Goal: Task Accomplishment & Management: Complete application form

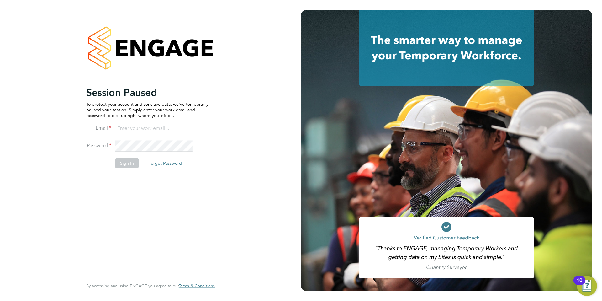
type input "samantha.orchard@uk.g4s.com"
click at [130, 164] on button "Sign In" at bounding box center [127, 163] width 24 height 10
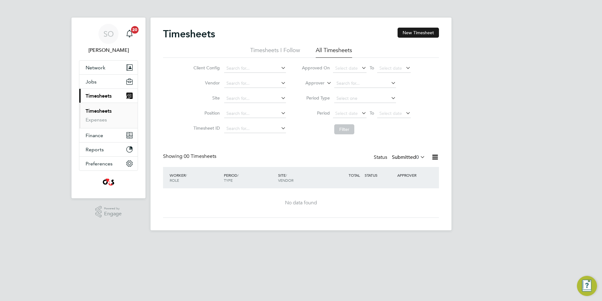
click at [424, 32] on button "New Timesheet" at bounding box center [418, 33] width 41 height 10
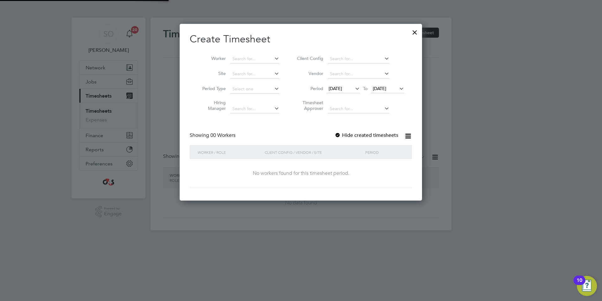
scroll to position [177, 243]
click at [342, 88] on span "[DATE]" at bounding box center [335, 89] width 13 height 6
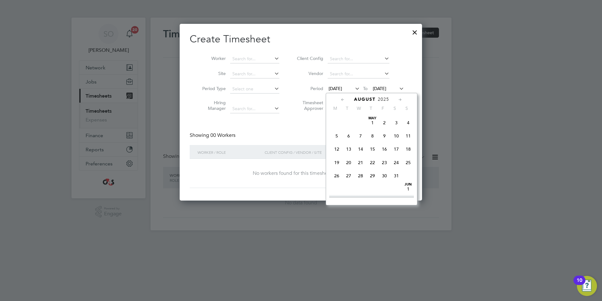
scroll to position [237, 0]
click at [338, 157] on span "25" at bounding box center [337, 151] width 12 height 12
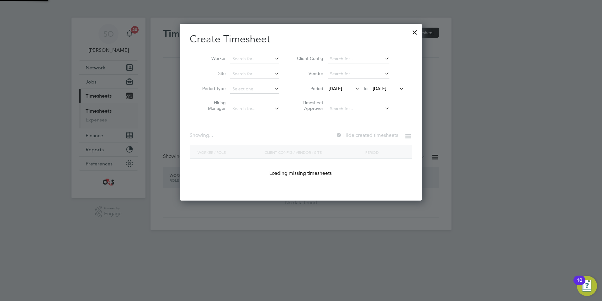
scroll to position [177, 243]
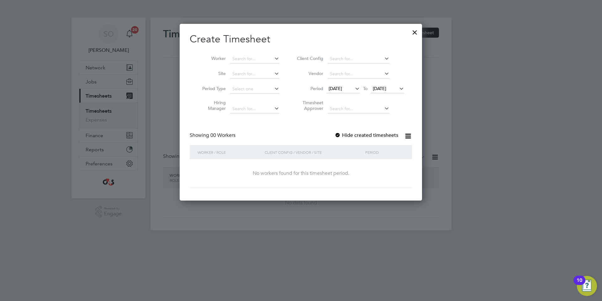
click at [382, 88] on span "[DATE]" at bounding box center [379, 89] width 13 height 6
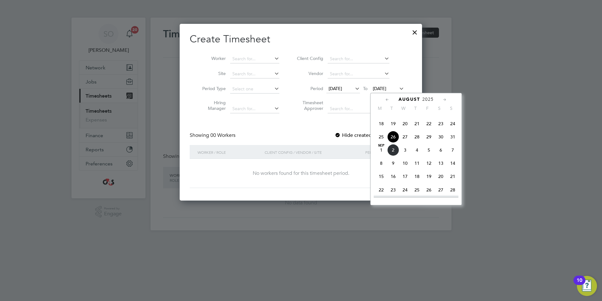
click at [455, 143] on span "31" at bounding box center [453, 137] width 12 height 12
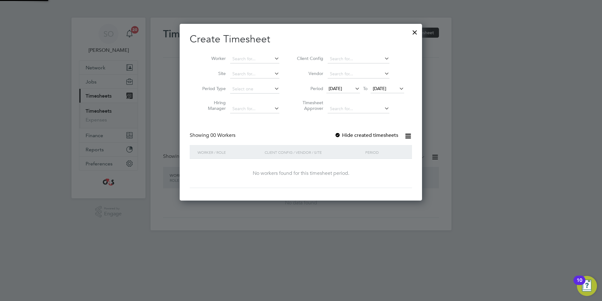
scroll to position [177, 243]
click at [340, 133] on div at bounding box center [338, 135] width 6 height 6
click at [248, 57] on input at bounding box center [254, 59] width 49 height 9
paste input "Ange Deuche Njike"
click at [261, 59] on input "Ange Deuche Njike" at bounding box center [254, 59] width 49 height 9
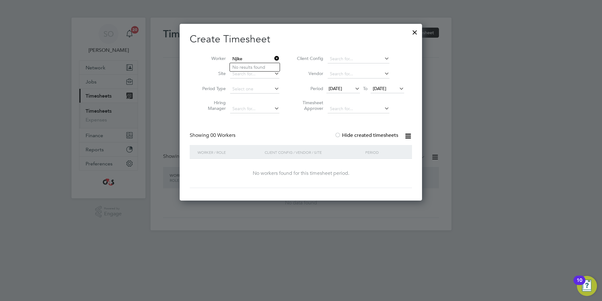
type input "Njike"
click at [281, 125] on div "Create Timesheet Worker Njike Site Period Type Hiring Manager Client Config Ven…" at bounding box center [301, 110] width 222 height 155
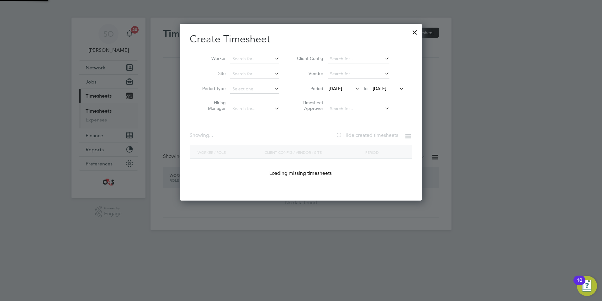
scroll to position [975, 245]
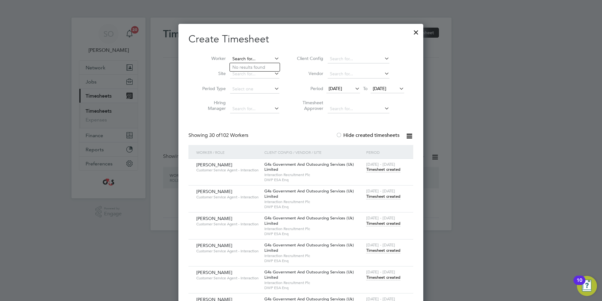
click at [248, 58] on input at bounding box center [254, 59] width 49 height 9
click at [242, 88] on li "Ange Deuche Njike" at bounding box center [256, 92] width 53 height 8
type input "Ange Deuche Njike"
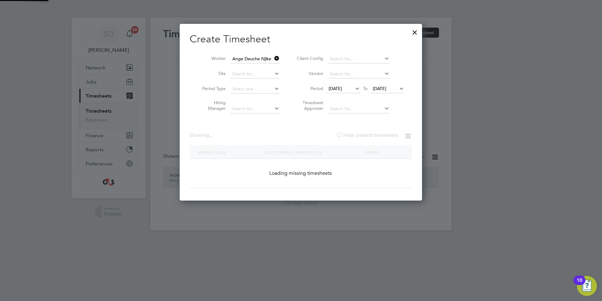
scroll to position [177, 243]
